Goal: Check status: Check status

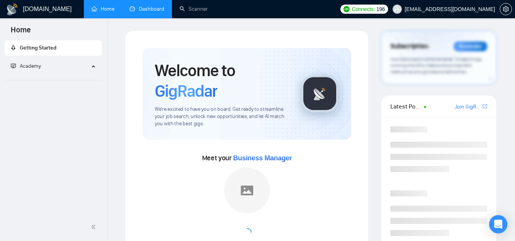
click at [149, 9] on link "Dashboard" at bounding box center [147, 9] width 35 height 6
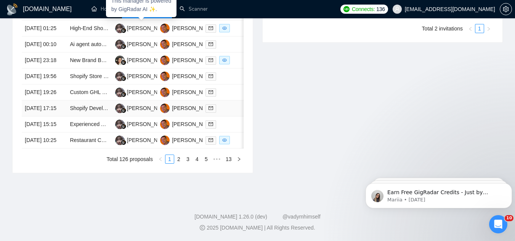
scroll to position [425, 0]
click at [178, 164] on link "2" at bounding box center [179, 159] width 8 height 8
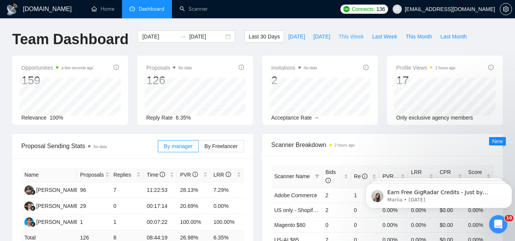
click at [344, 35] on span "This Week" at bounding box center [351, 36] width 25 height 8
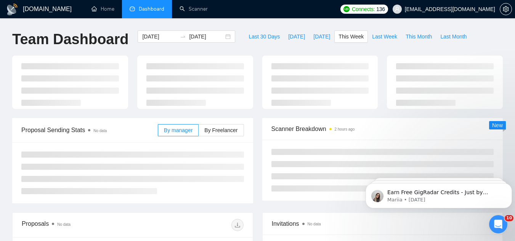
type input "[DATE]"
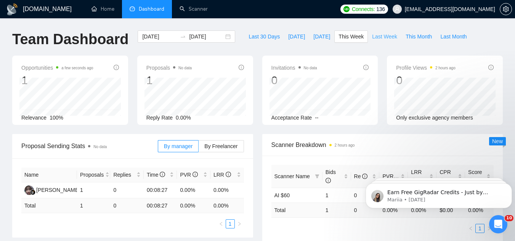
click at [375, 36] on span "Last Week" at bounding box center [384, 36] width 25 height 8
type input "[DATE]"
